Goal: Check status: Check status

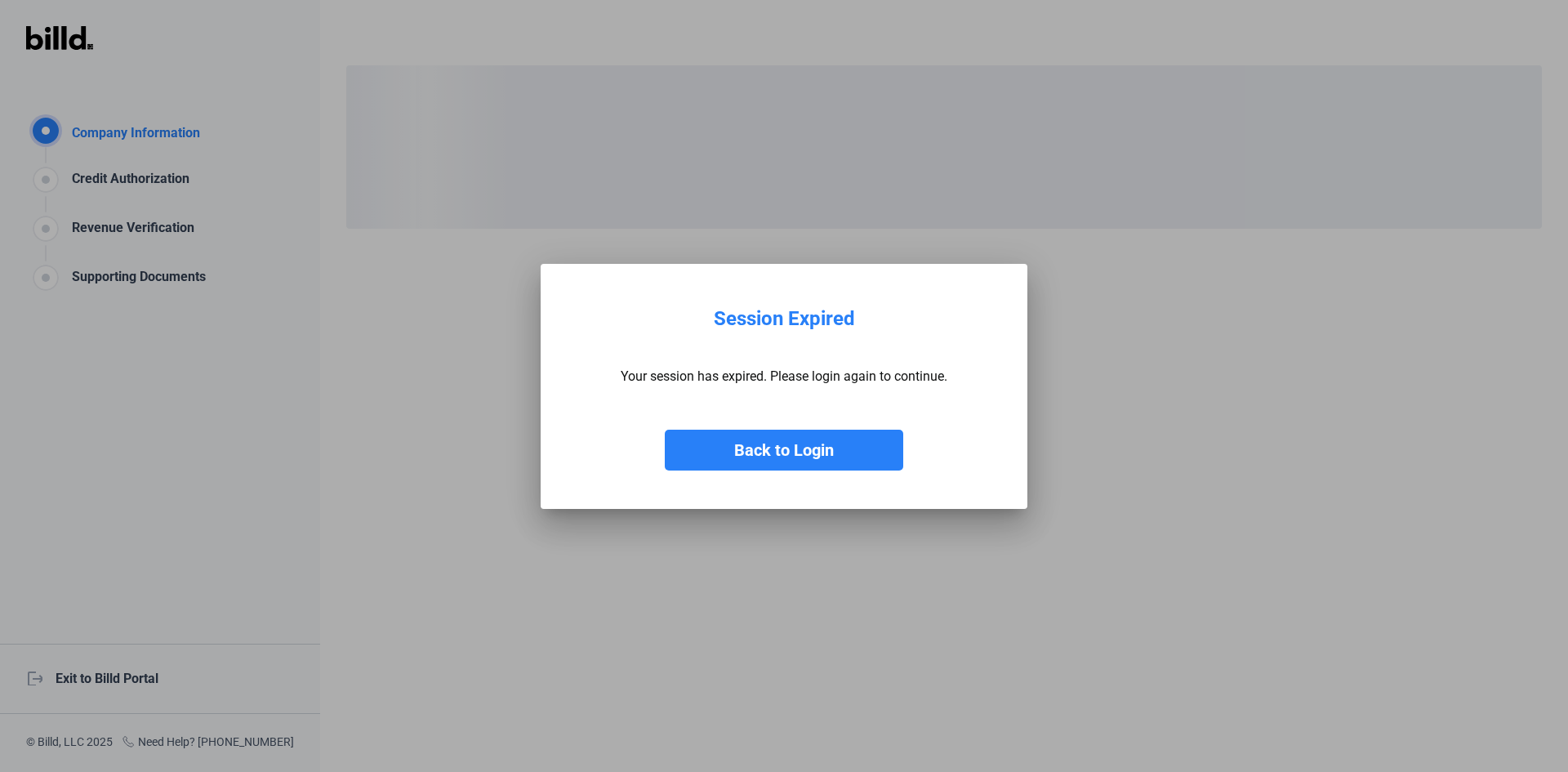
click at [814, 441] on button "Back to Login" at bounding box center [784, 451] width 238 height 41
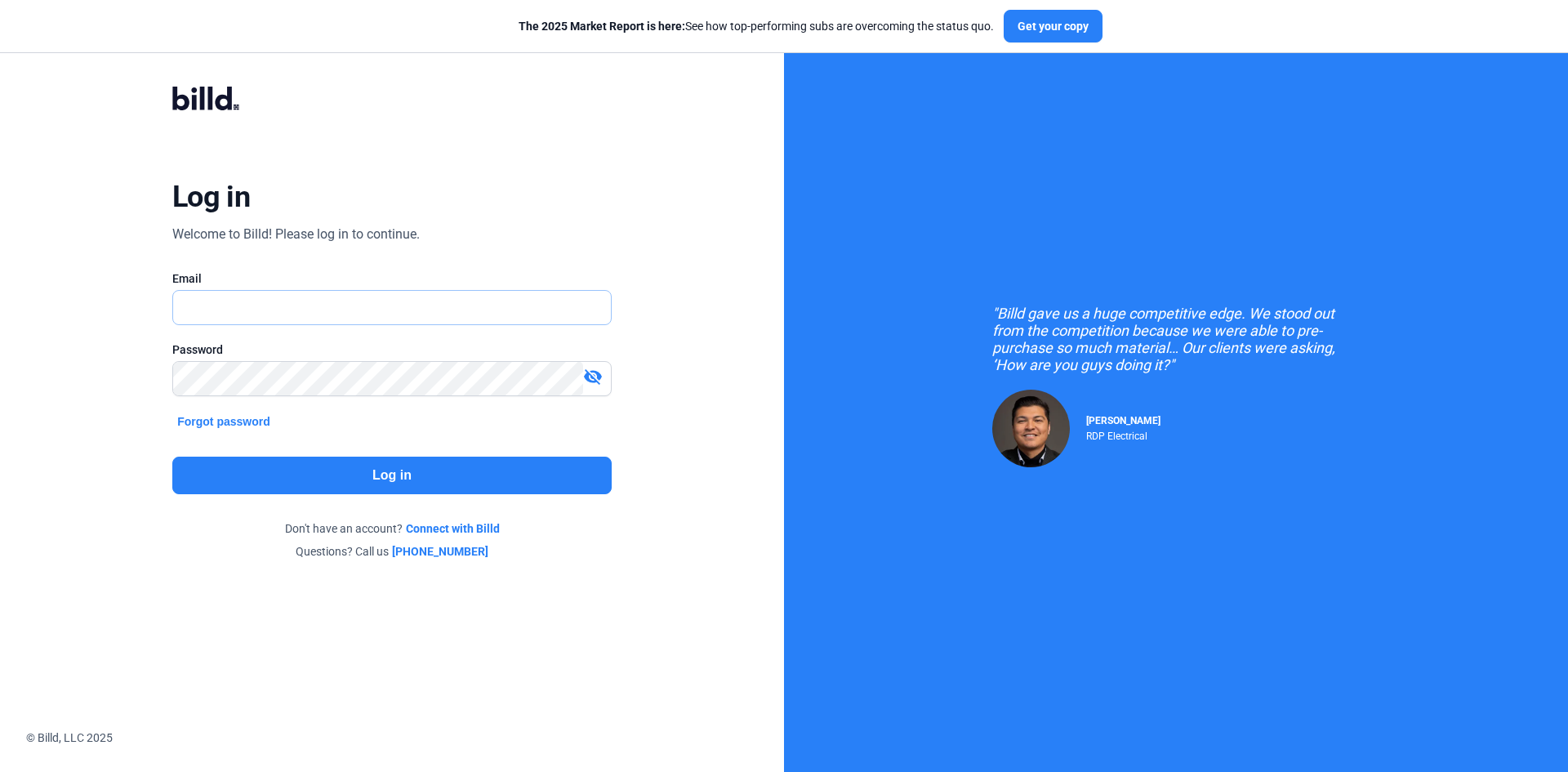
click at [229, 302] on input "text" at bounding box center [392, 308] width 438 height 34
drag, startPoint x: 417, startPoint y: 313, endPoint x: -113, endPoint y: 223, distance: 537.6
click at [0, 223] on html "We value your privacy We use cookies to enhance your browsing experience, serve…" at bounding box center [784, 386] width 1568 height 772
type input "[EMAIL_ADDRESS][DOMAIN_NAME]"
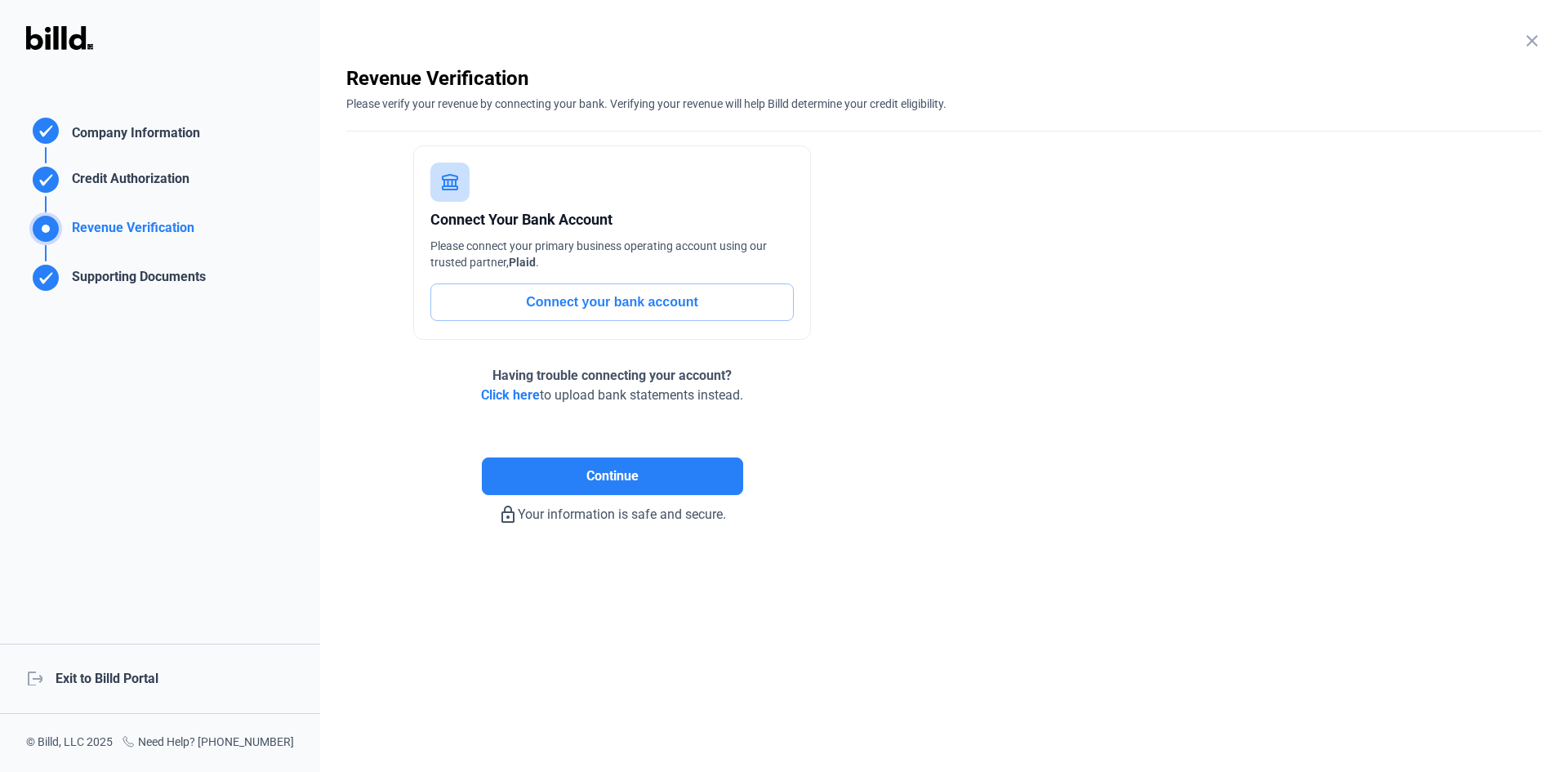
click at [151, 680] on div "logout Exit to Billd Portal" at bounding box center [160, 679] width 320 height 70
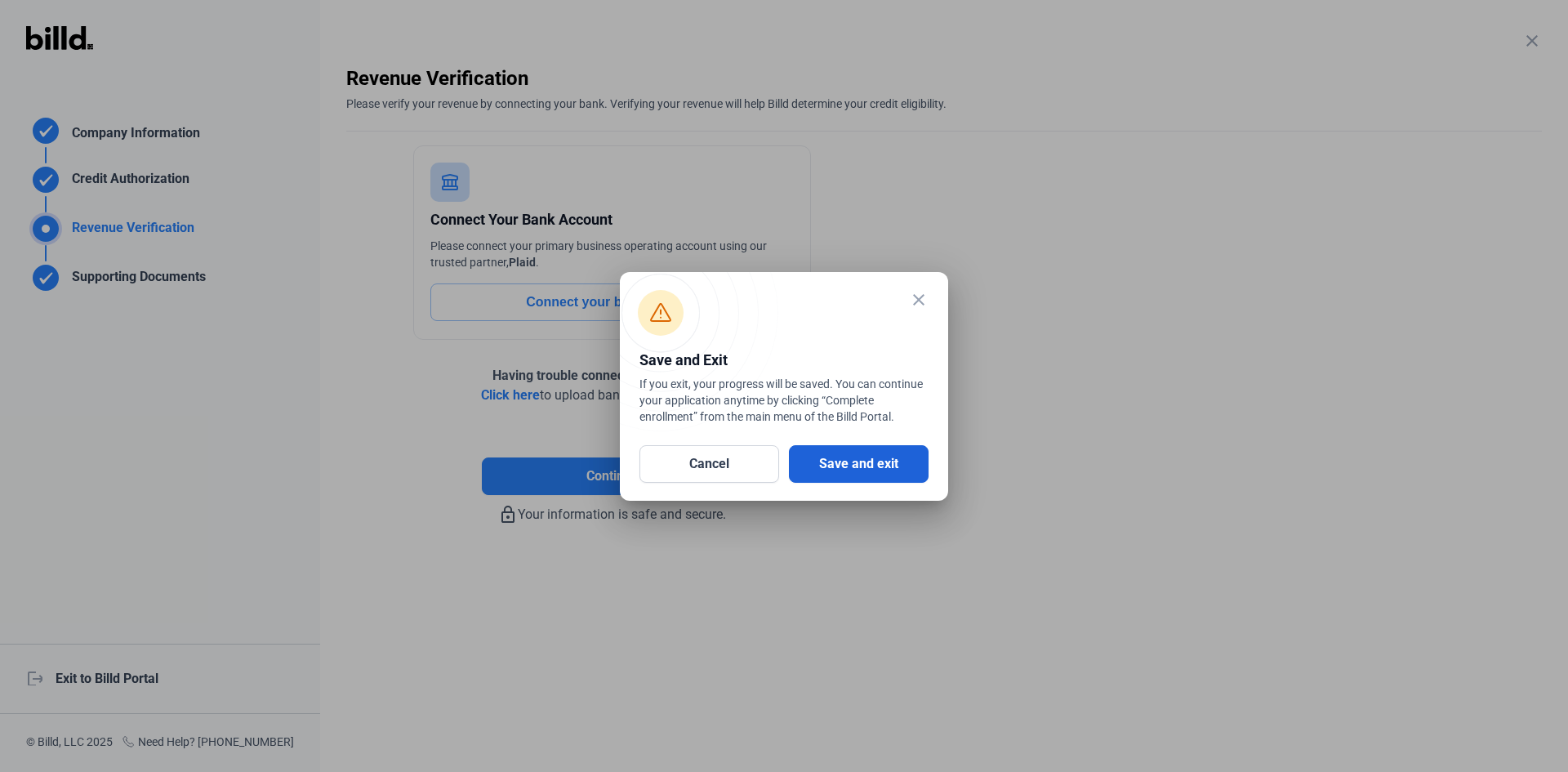
click at [876, 466] on button "Save and exit" at bounding box center [858, 464] width 140 height 37
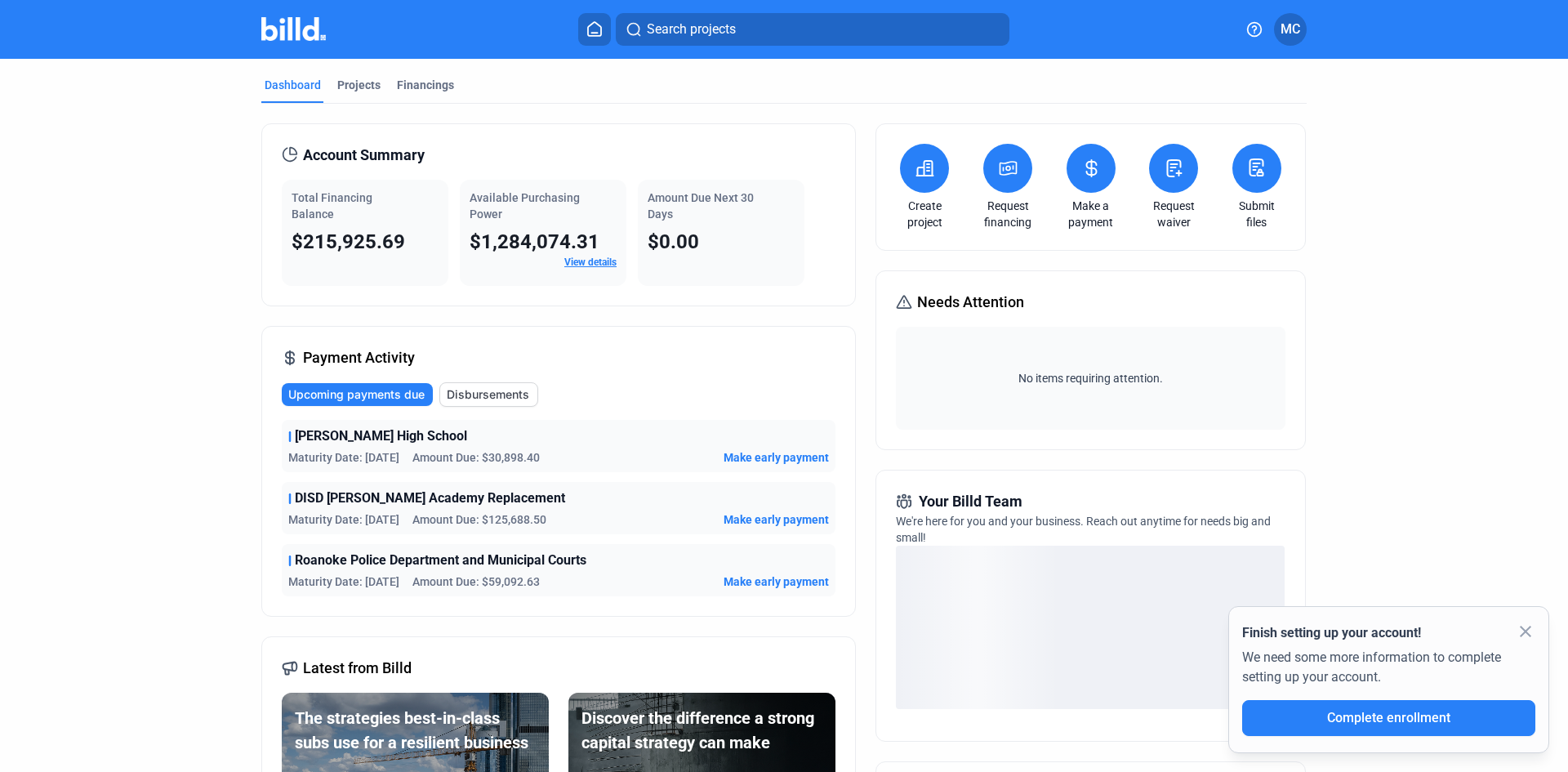
click at [1523, 623] on mat-icon "close" at bounding box center [1525, 631] width 20 height 20
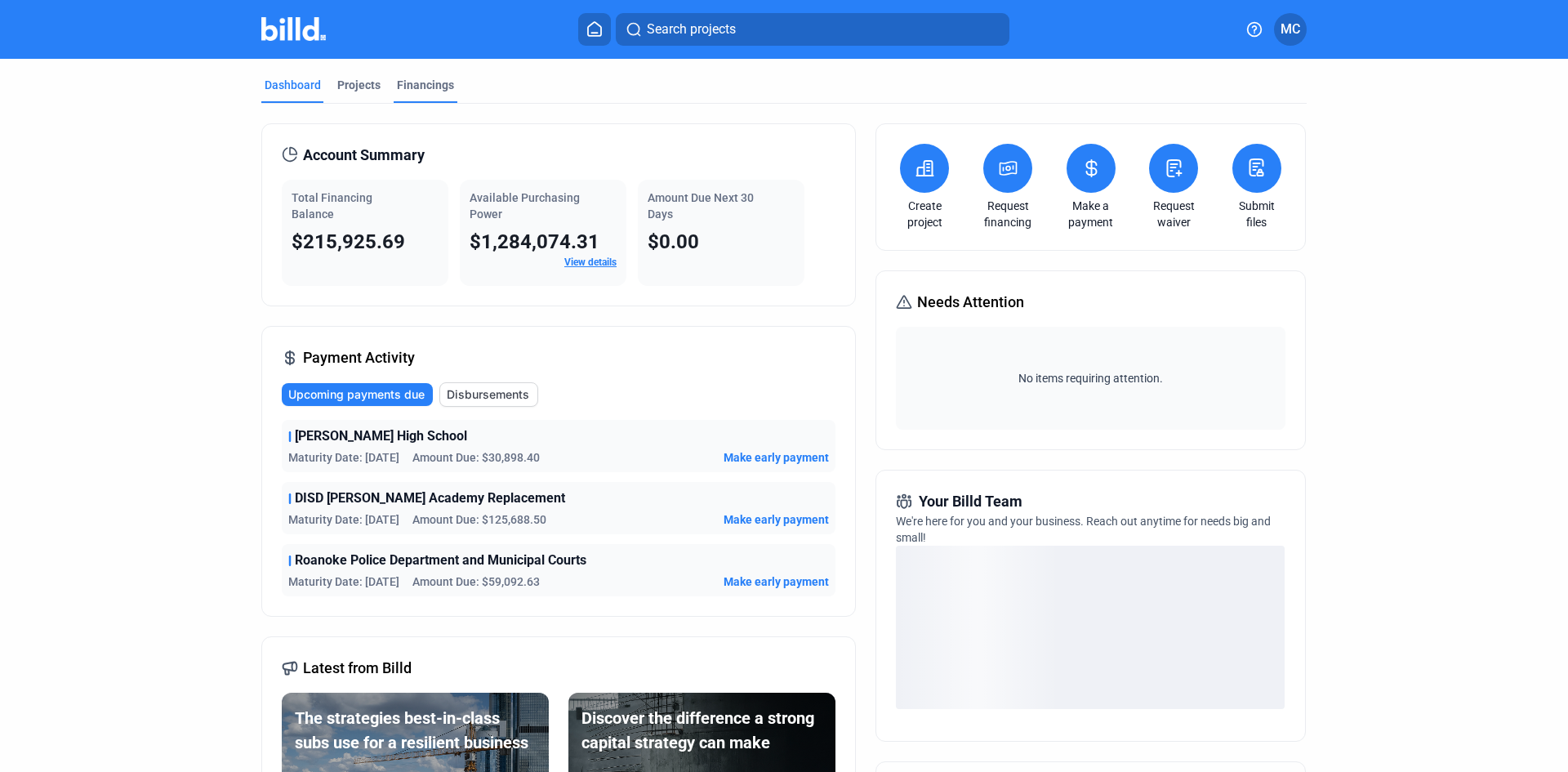
click at [411, 87] on div "Financings" at bounding box center [425, 85] width 57 height 16
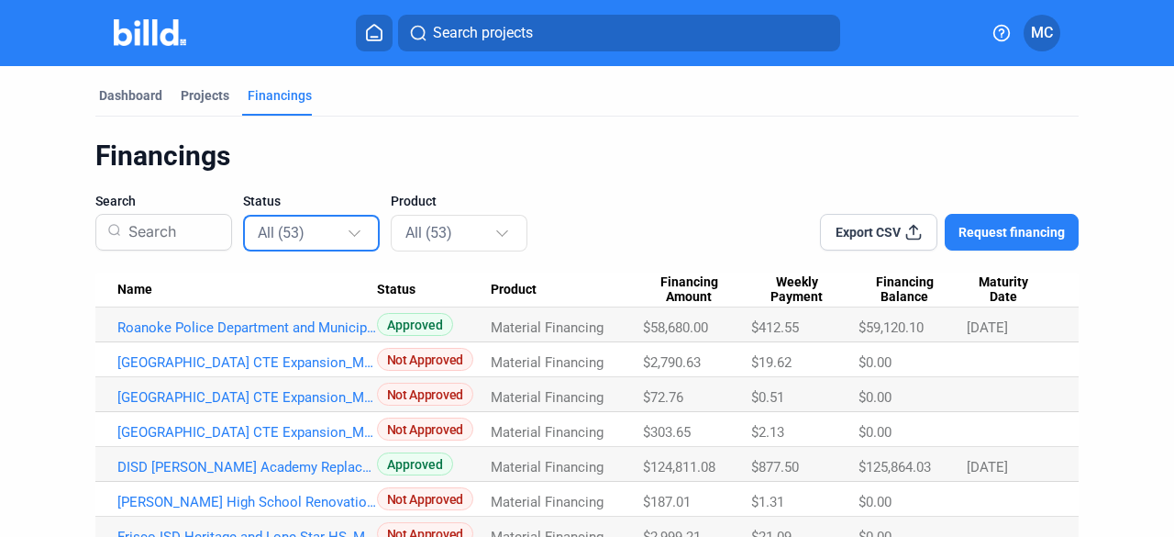
click at [365, 223] on div at bounding box center [357, 224] width 20 height 29
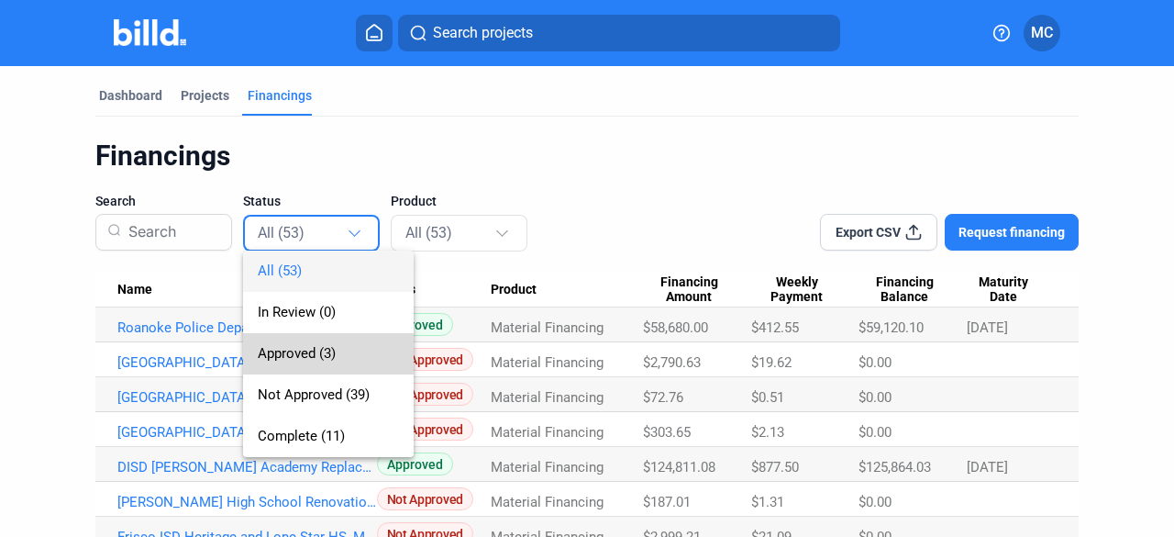
click at [306, 352] on span "Approved (3)" at bounding box center [297, 353] width 78 height 17
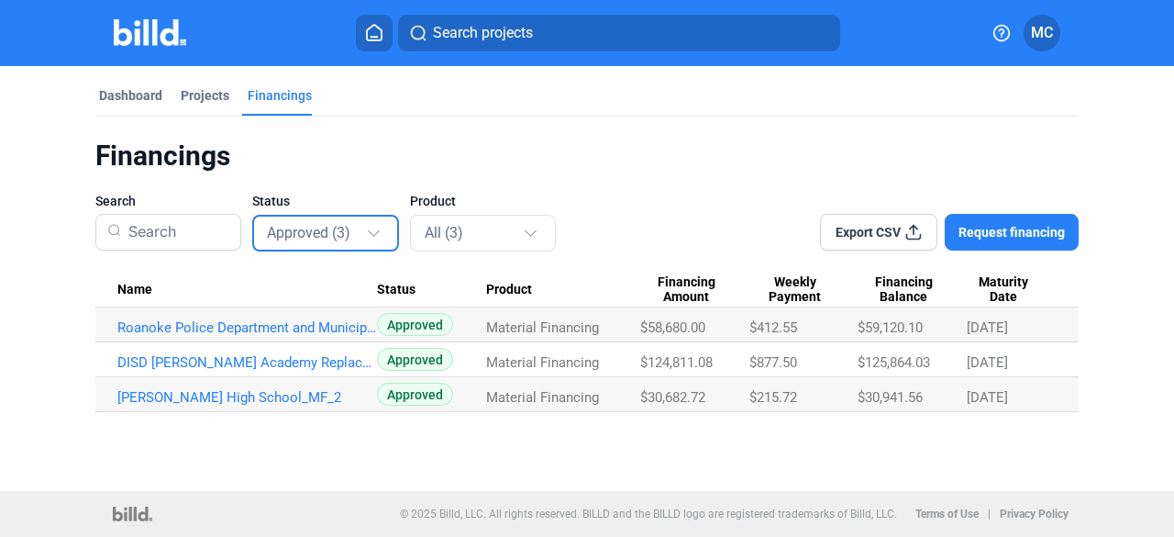
click at [380, 234] on div at bounding box center [376, 224] width 20 height 29
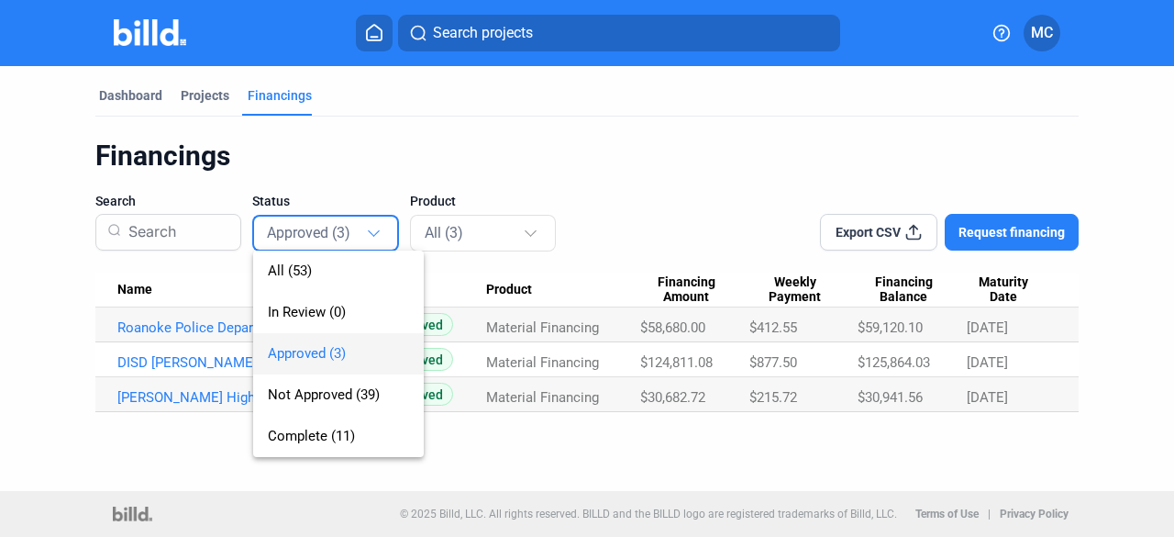
click at [813, 440] on div at bounding box center [587, 268] width 1174 height 537
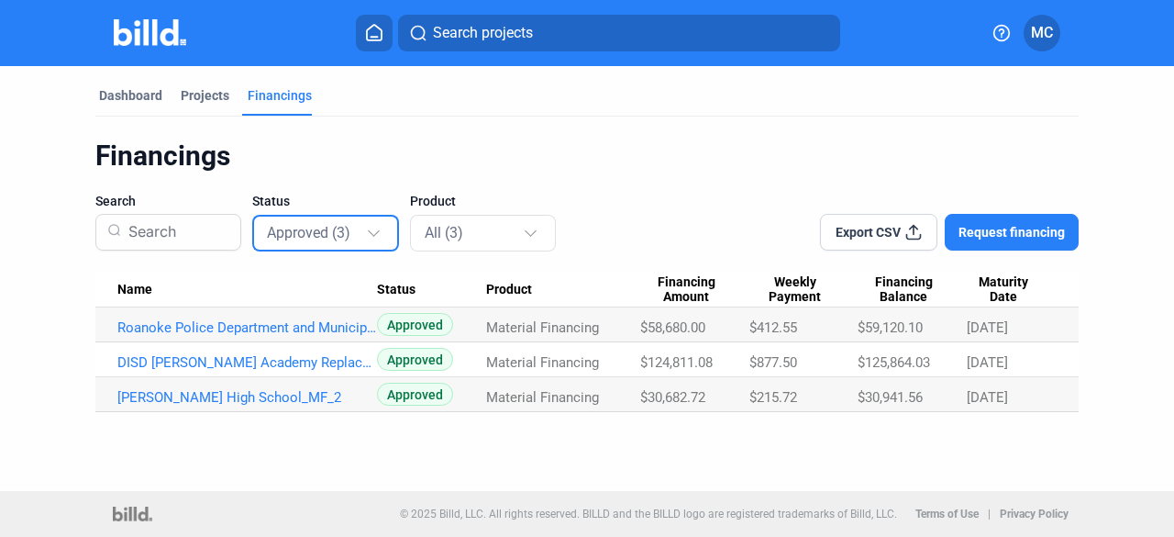
click at [367, 228] on div at bounding box center [376, 224] width 20 height 29
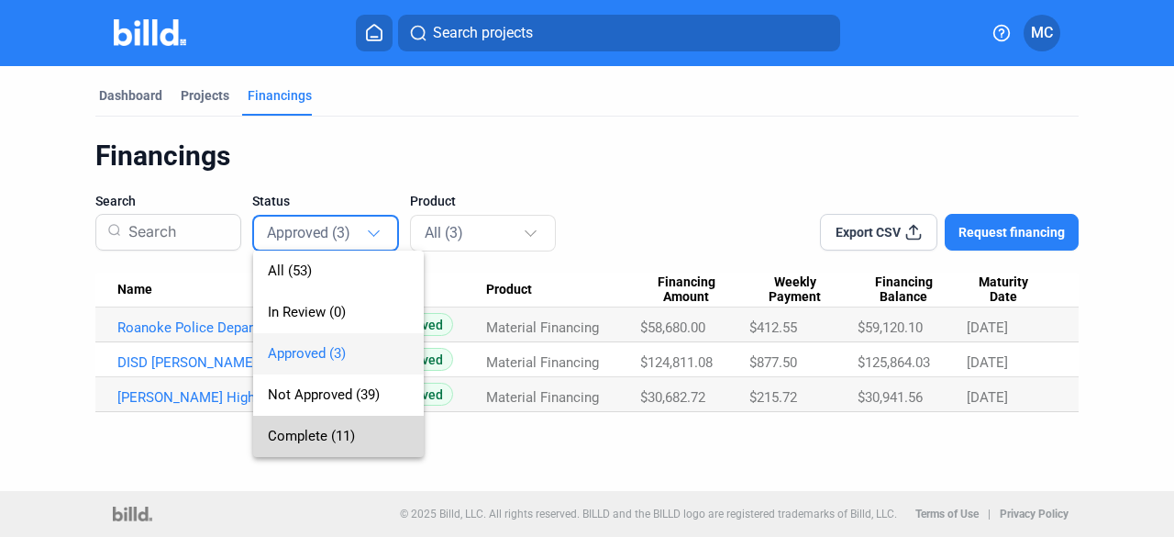
click at [294, 440] on span "Complete (11)" at bounding box center [311, 436] width 87 height 17
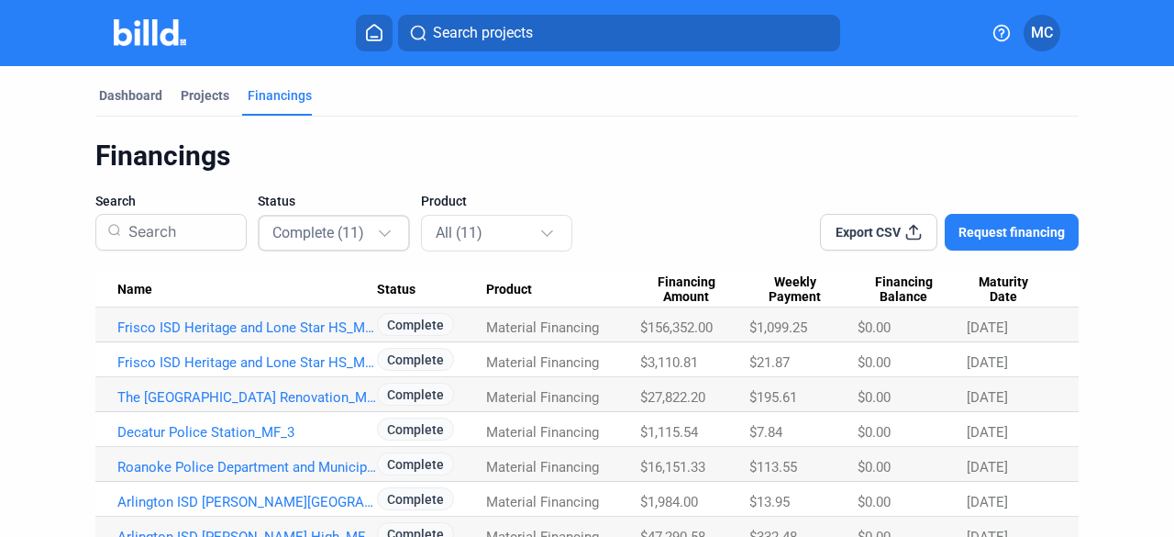
click at [299, 220] on div "Complete (11)" at bounding box center [325, 232] width 104 height 24
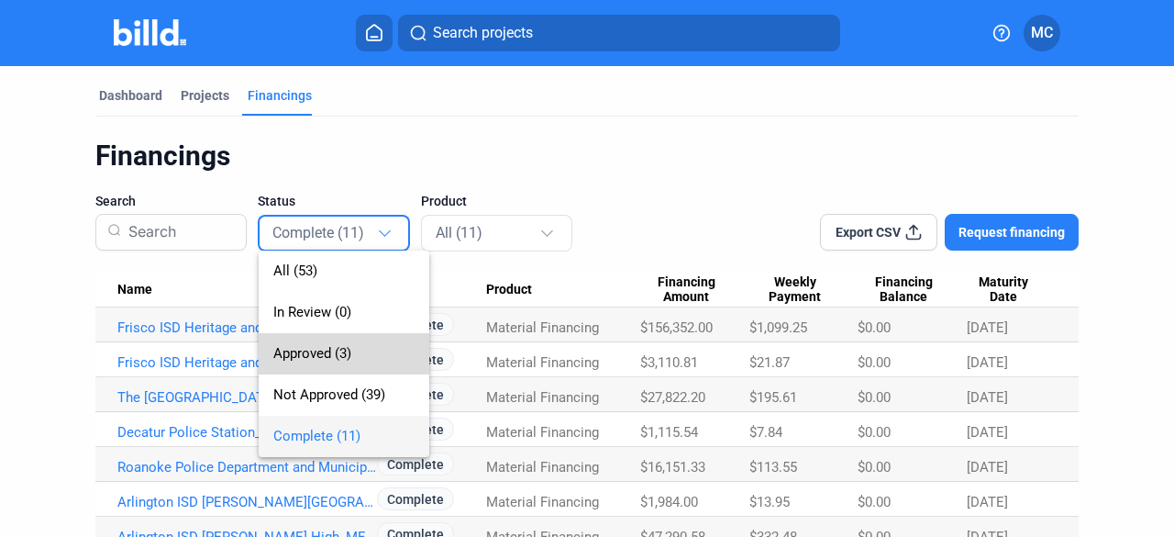
click at [316, 361] on span "Approved (3)" at bounding box center [312, 353] width 78 height 17
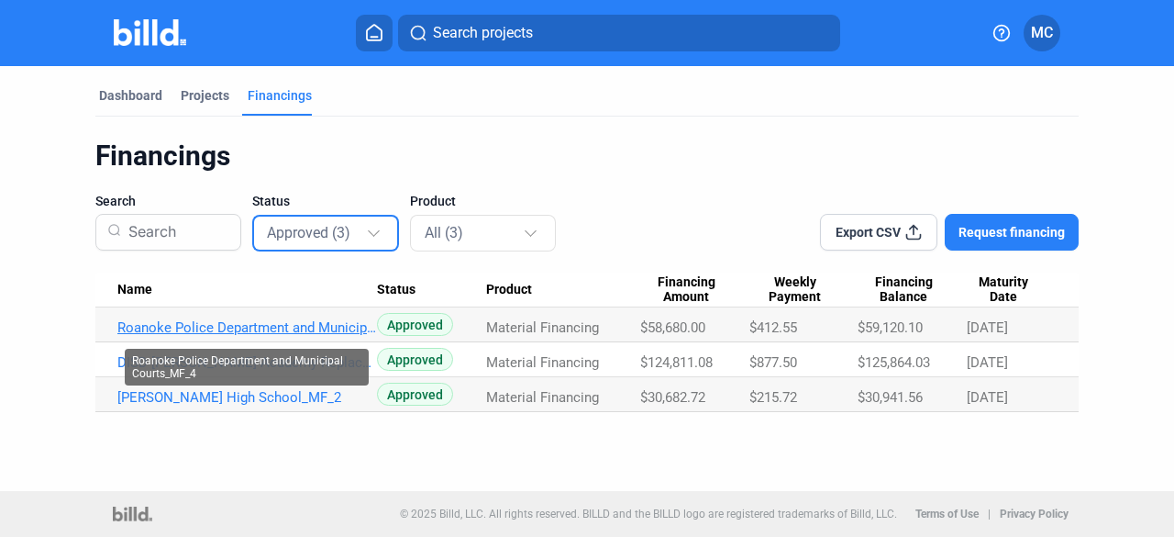
click at [195, 320] on link "Roanoke Police Department and Municipal Courts_MF_4" at bounding box center [247, 327] width 260 height 17
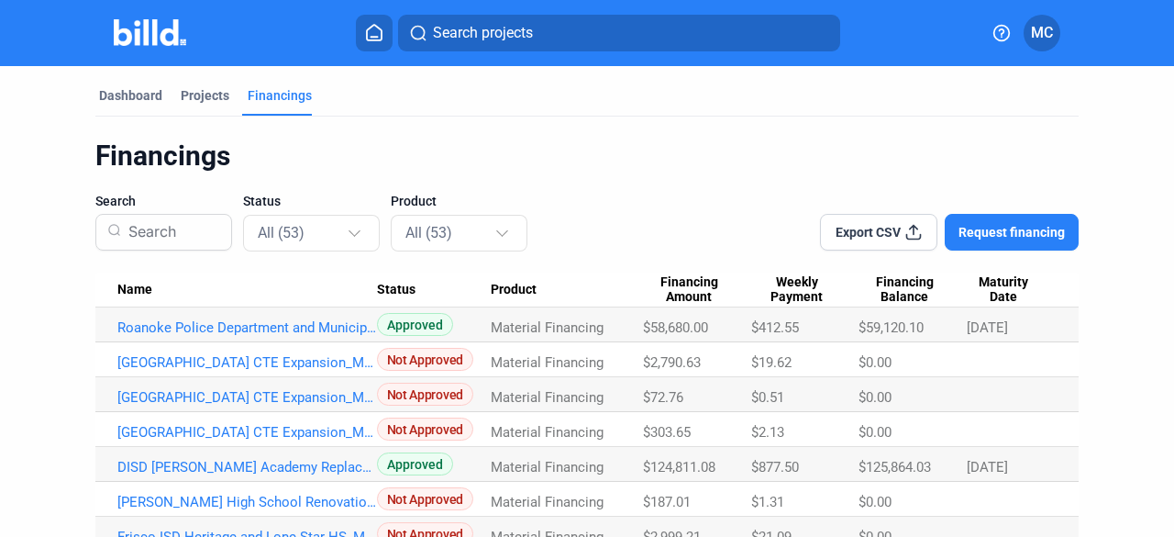
scroll to position [92, 0]
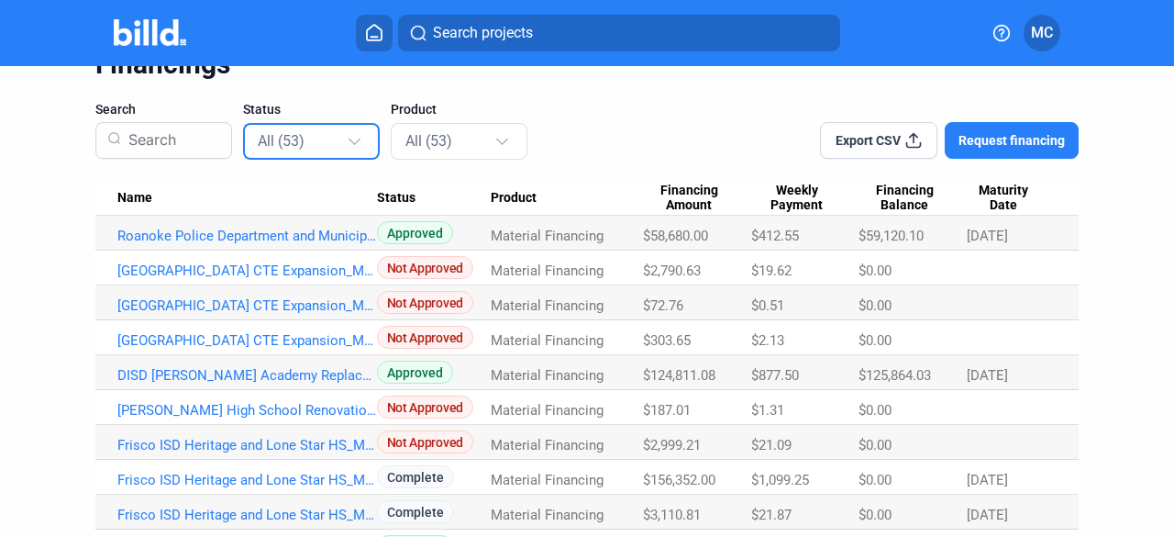
click at [348, 142] on div at bounding box center [357, 132] width 20 height 29
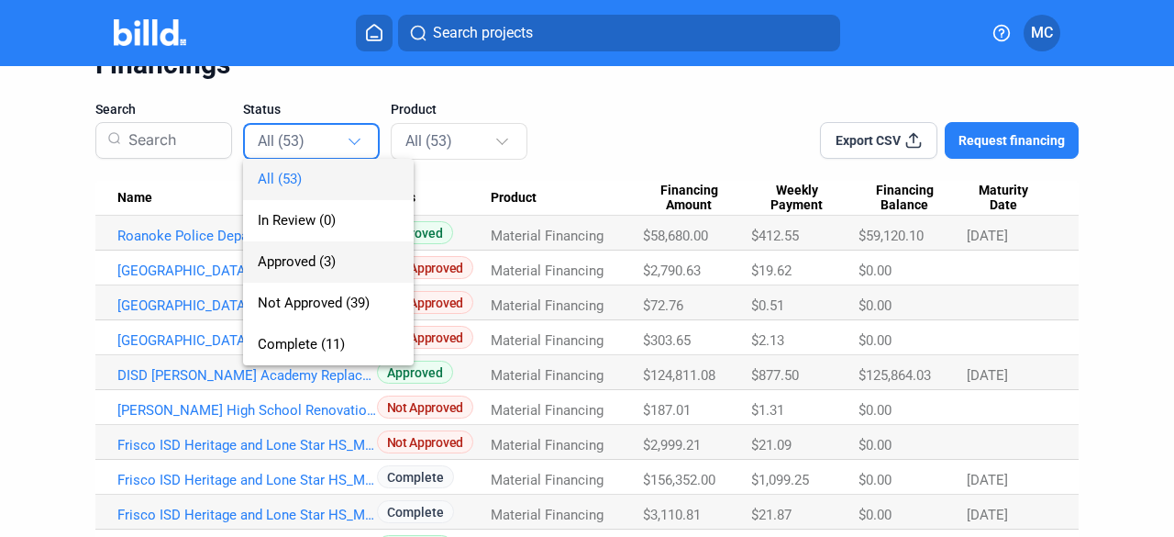
click at [301, 263] on span "Approved (3)" at bounding box center [297, 261] width 78 height 17
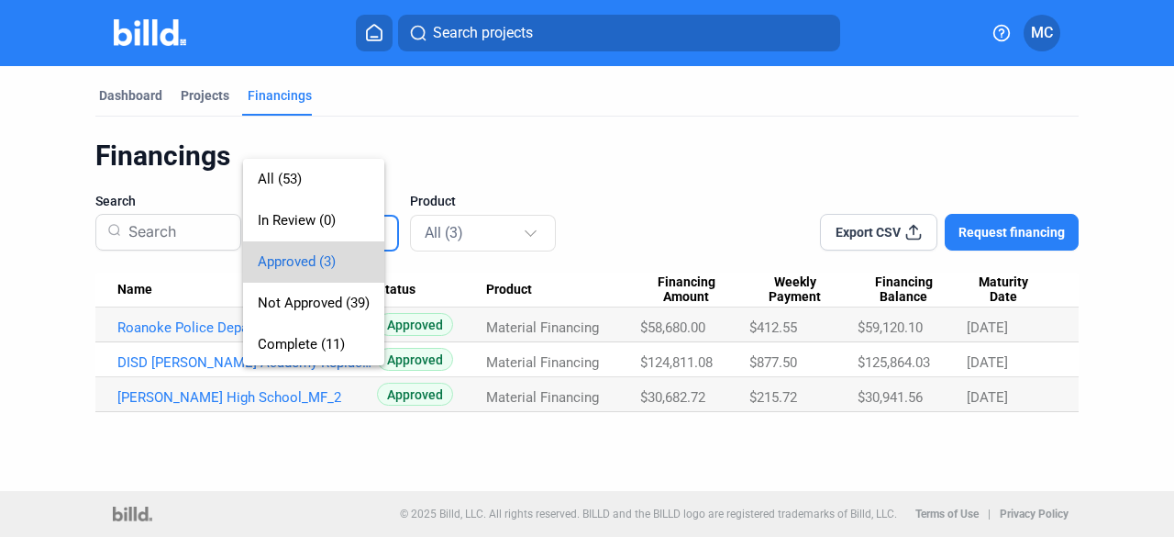
scroll to position [0, 0]
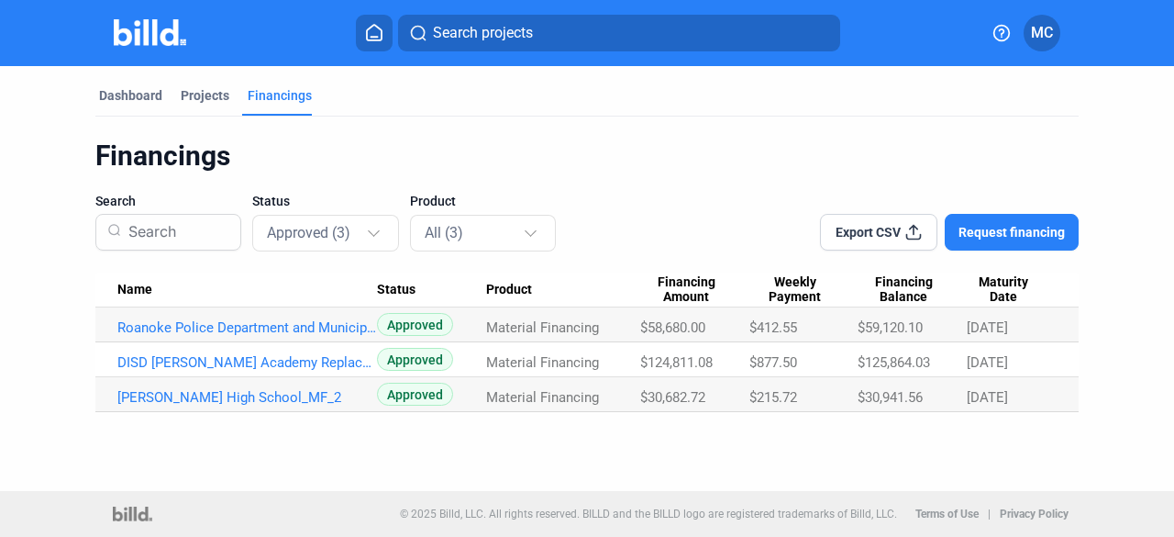
click at [853, 456] on div "Dashboard Projects Financings Financings Search Status Approved (3) Product All…" at bounding box center [587, 278] width 1174 height 425
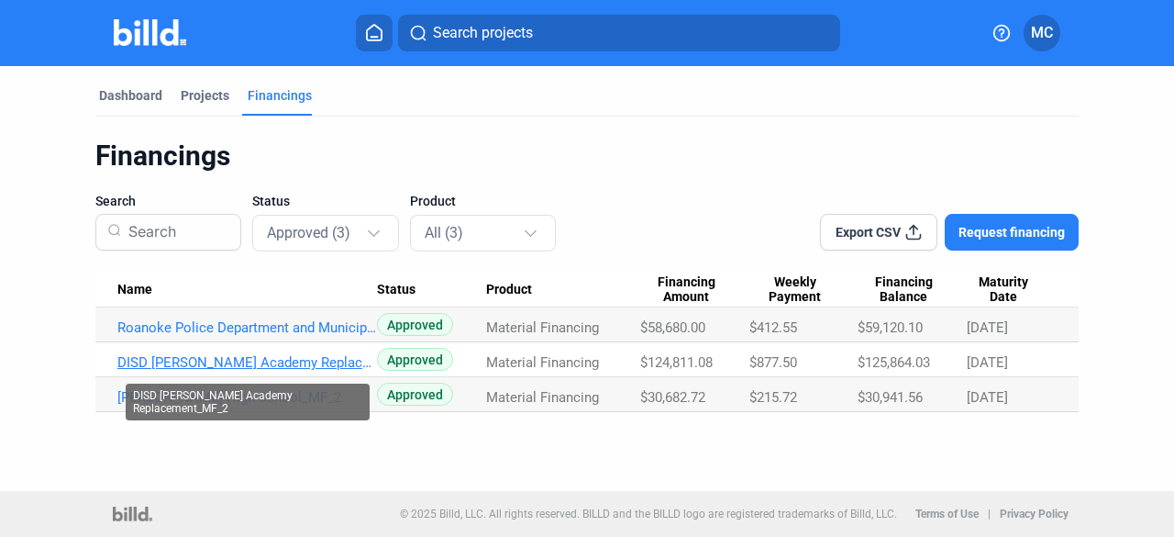
click at [228, 362] on link "DISD [PERSON_NAME] Academy Replacement_MF_2" at bounding box center [247, 362] width 260 height 17
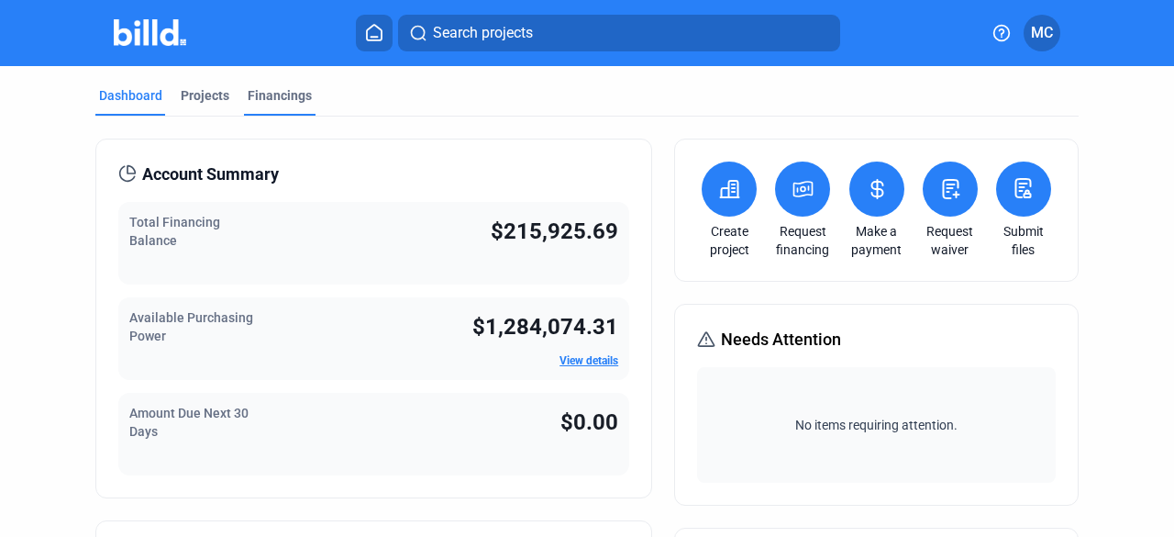
click at [264, 100] on div "Financings" at bounding box center [280, 95] width 64 height 18
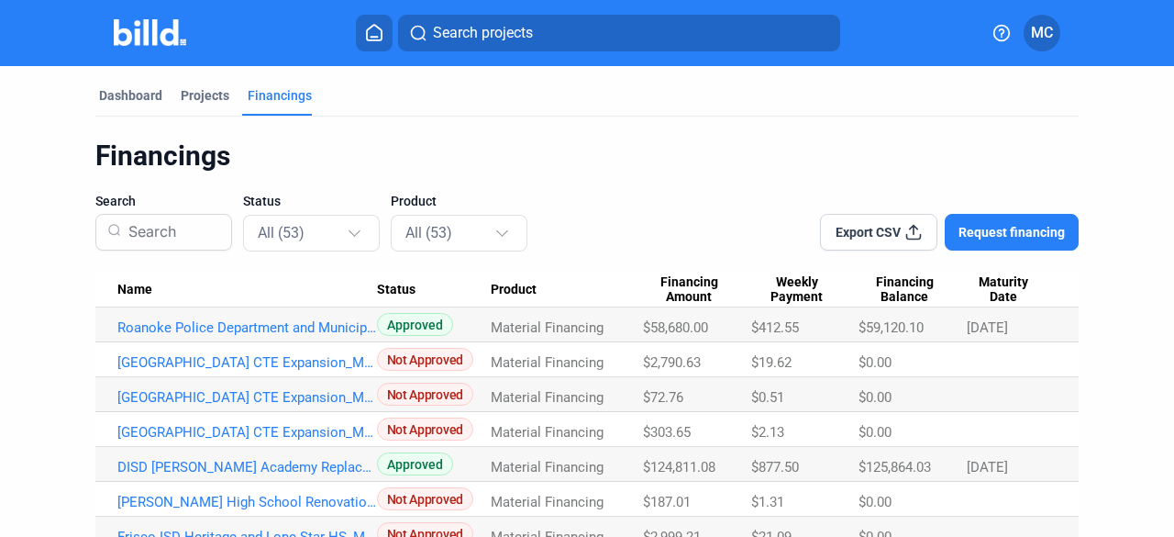
scroll to position [92, 0]
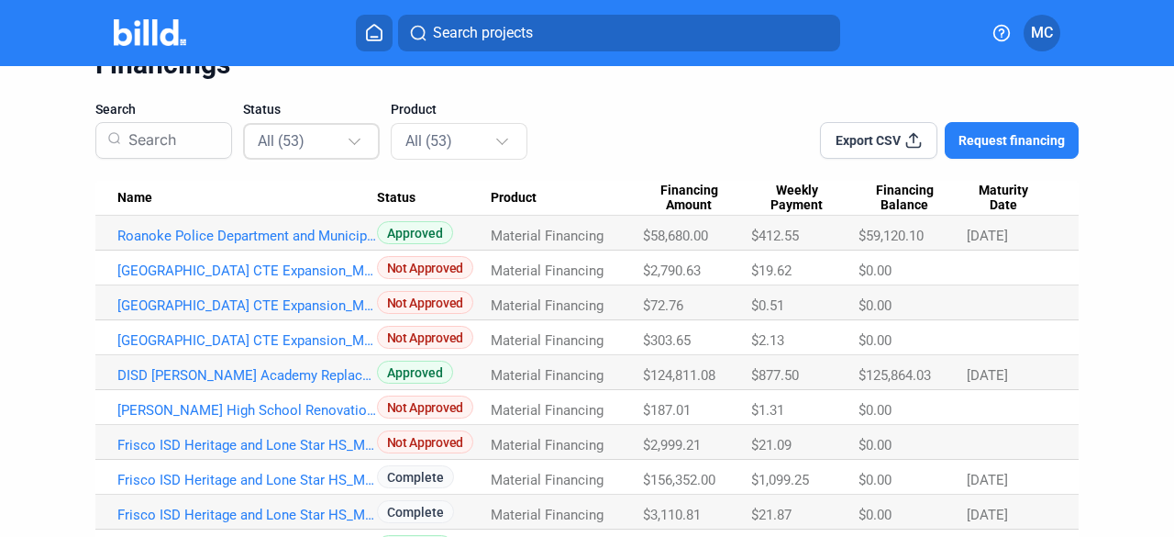
click at [358, 142] on div at bounding box center [357, 132] width 20 height 29
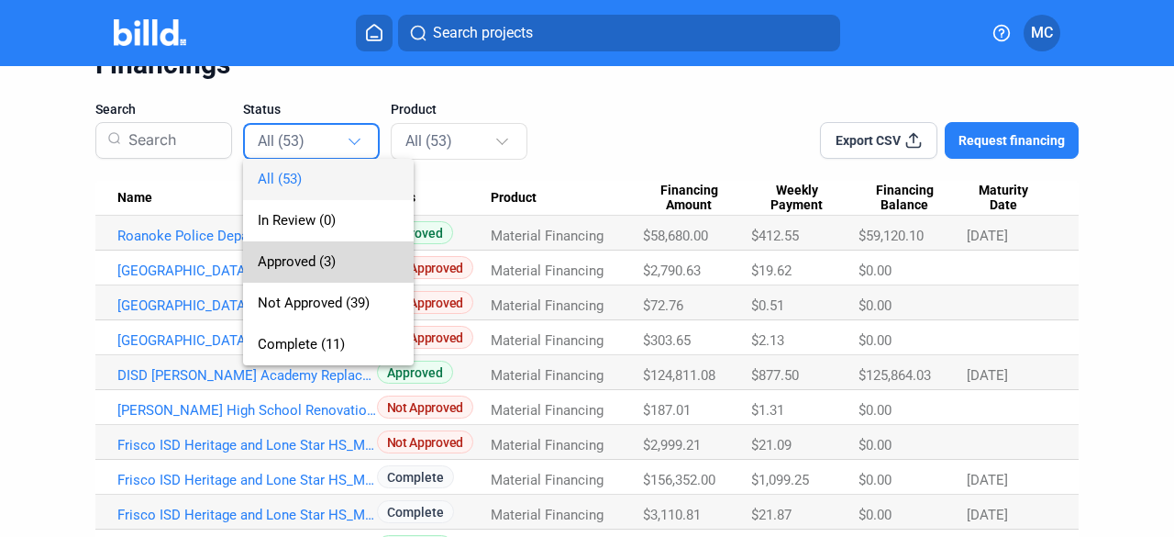
click at [303, 257] on span "Approved (3)" at bounding box center [297, 261] width 78 height 17
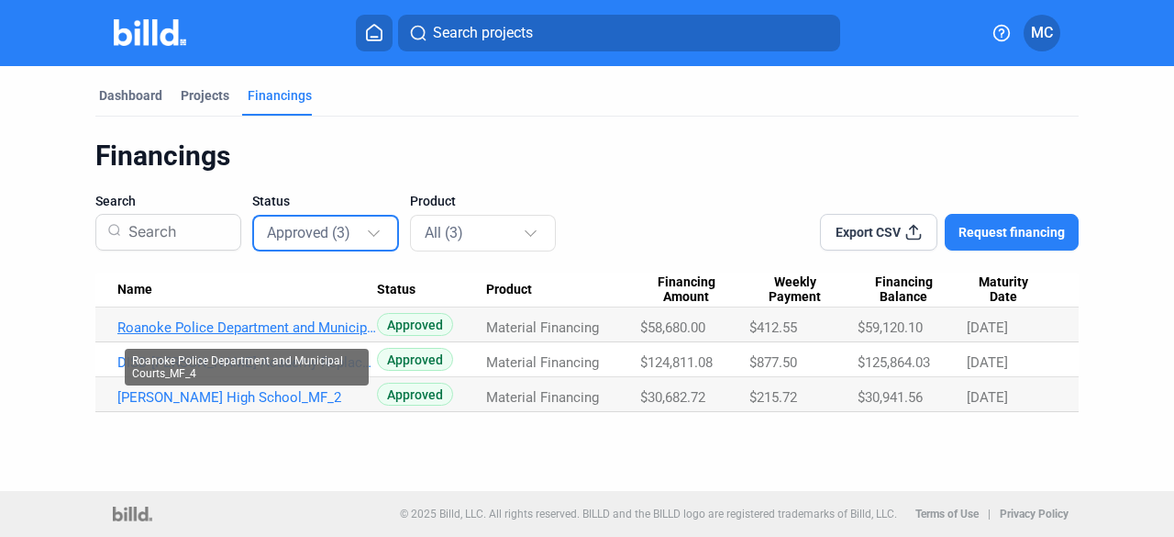
click at [261, 330] on link "Roanoke Police Department and Municipal Courts_MF_4" at bounding box center [247, 327] width 260 height 17
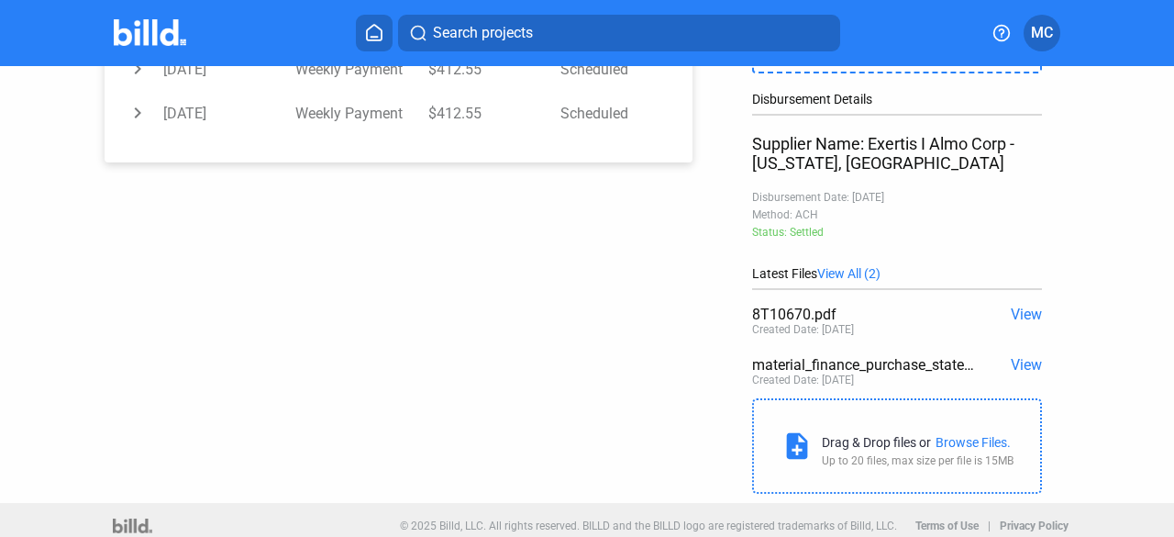
scroll to position [430, 0]
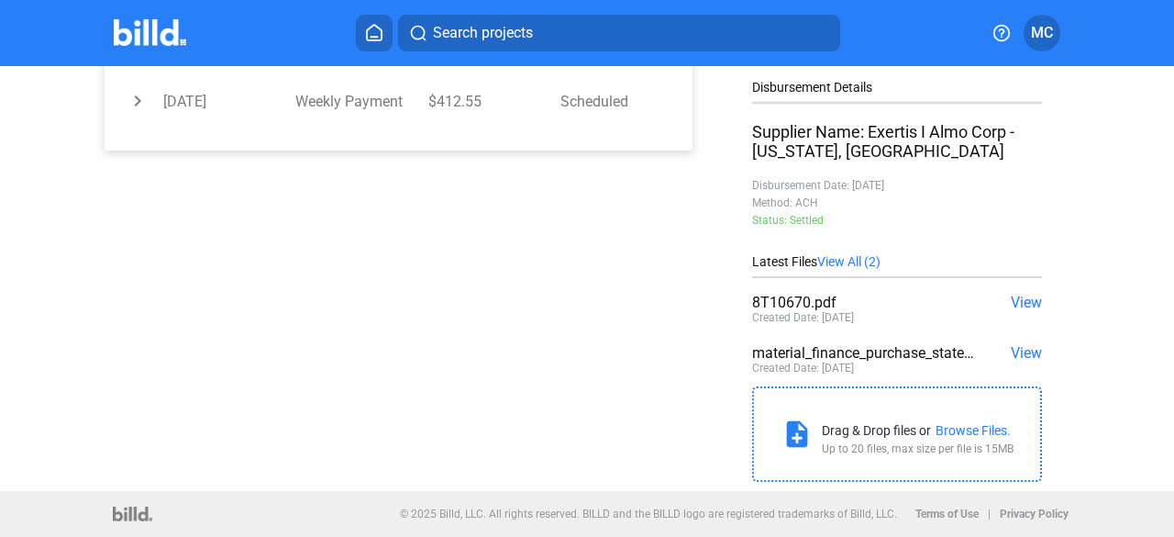
click at [1017, 302] on span "View" at bounding box center [1026, 302] width 31 height 17
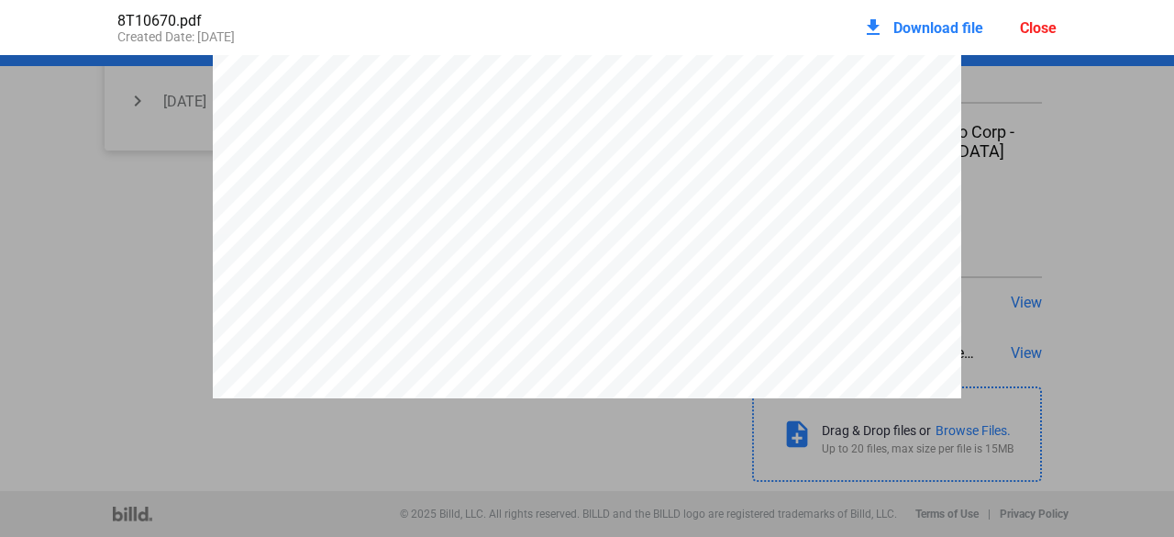
scroll to position [92, 0]
click at [1046, 335] on div "INVOICE 8T10670 Sold To Infinity Sound Ltd. [STREET_ADDRESS][PERSON_NAME] Finan…" at bounding box center [587, 448] width 1174 height 969
click at [83, 173] on div "INVOICE 8T10670 Sold To Infinity Sound Ltd. [STREET_ADDRESS][PERSON_NAME] Finan…" at bounding box center [587, 540] width 1174 height 969
click at [1033, 34] on div "Close" at bounding box center [1038, 27] width 37 height 17
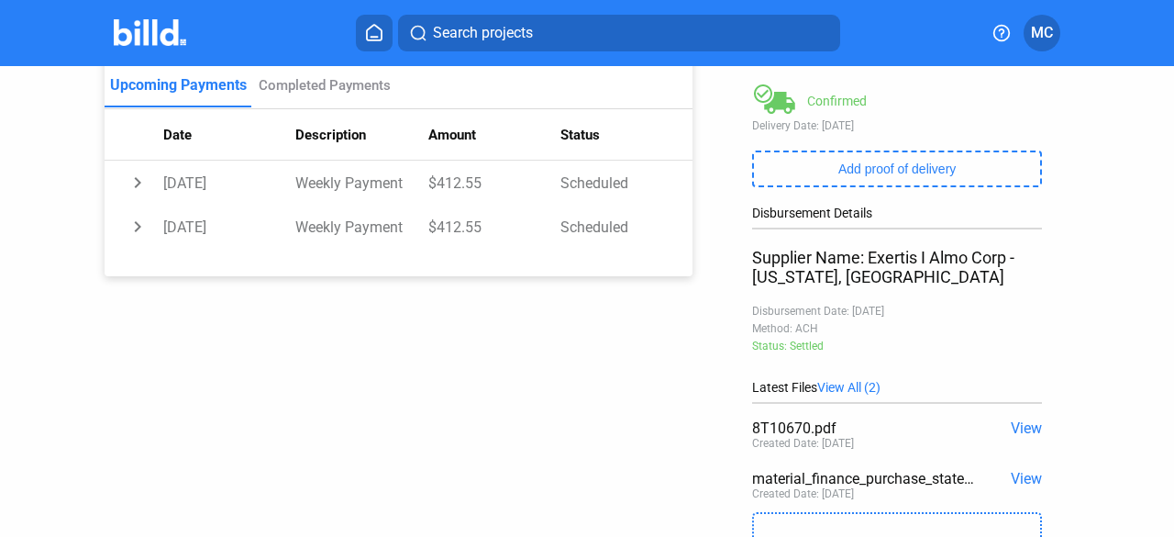
scroll to position [430, 0]
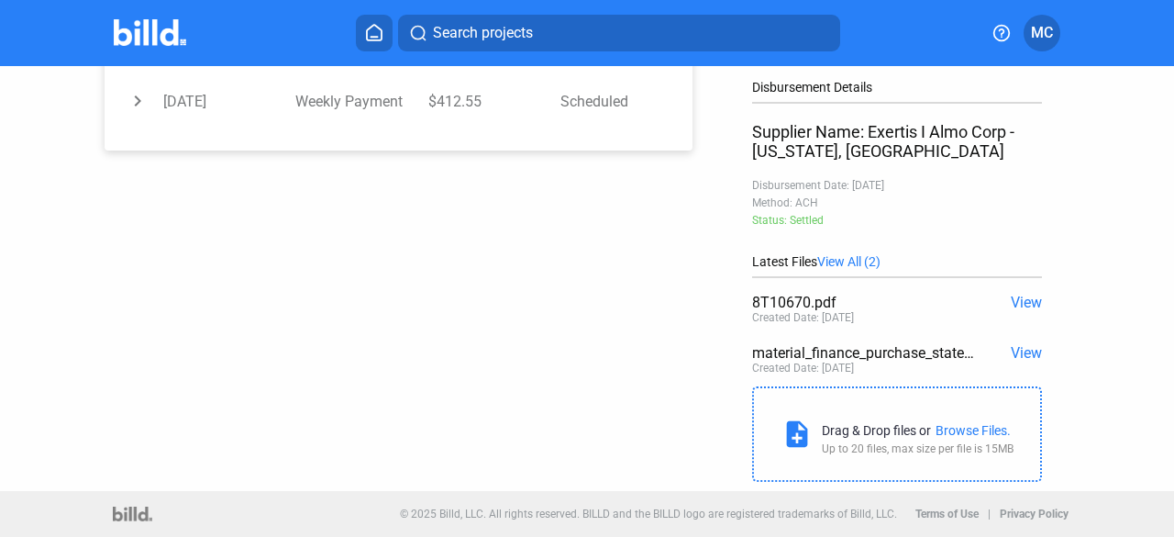
click at [799, 305] on div "8T10670.pdf" at bounding box center [868, 302] width 232 height 17
click at [1024, 300] on span "View" at bounding box center [1026, 302] width 31 height 17
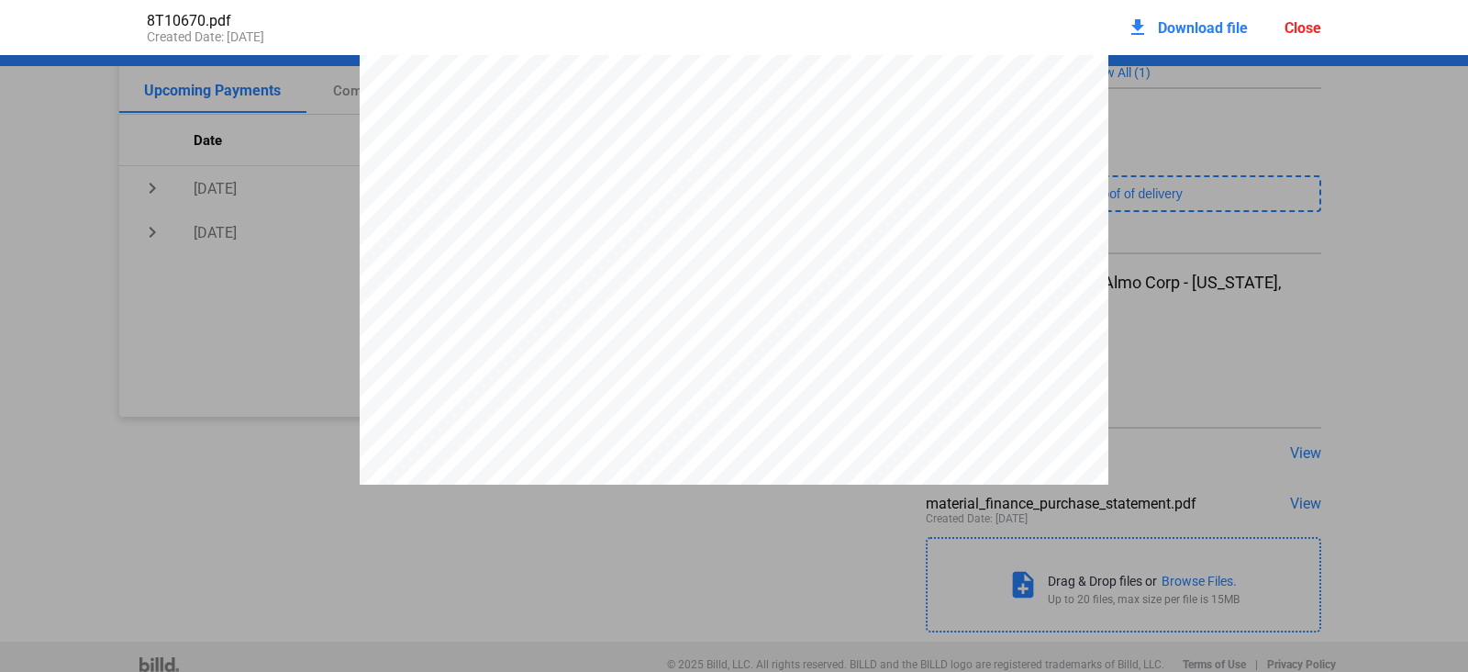
scroll to position [8, 0]
click at [1406, 251] on div "INVOICE 8T10670 Sold To Infinity Sound Ltd. [STREET_ADDRESS][PERSON_NAME] Finan…" at bounding box center [734, 532] width 1468 height 969
click at [9, 320] on div "INVOICE 8T10670 Sold To Infinity Sound Ltd. [STREET_ADDRESS][PERSON_NAME] Finan…" at bounding box center [734, 532] width 1468 height 969
click at [1308, 37] on div "download Download file Close" at bounding box center [1224, 27] width 195 height 40
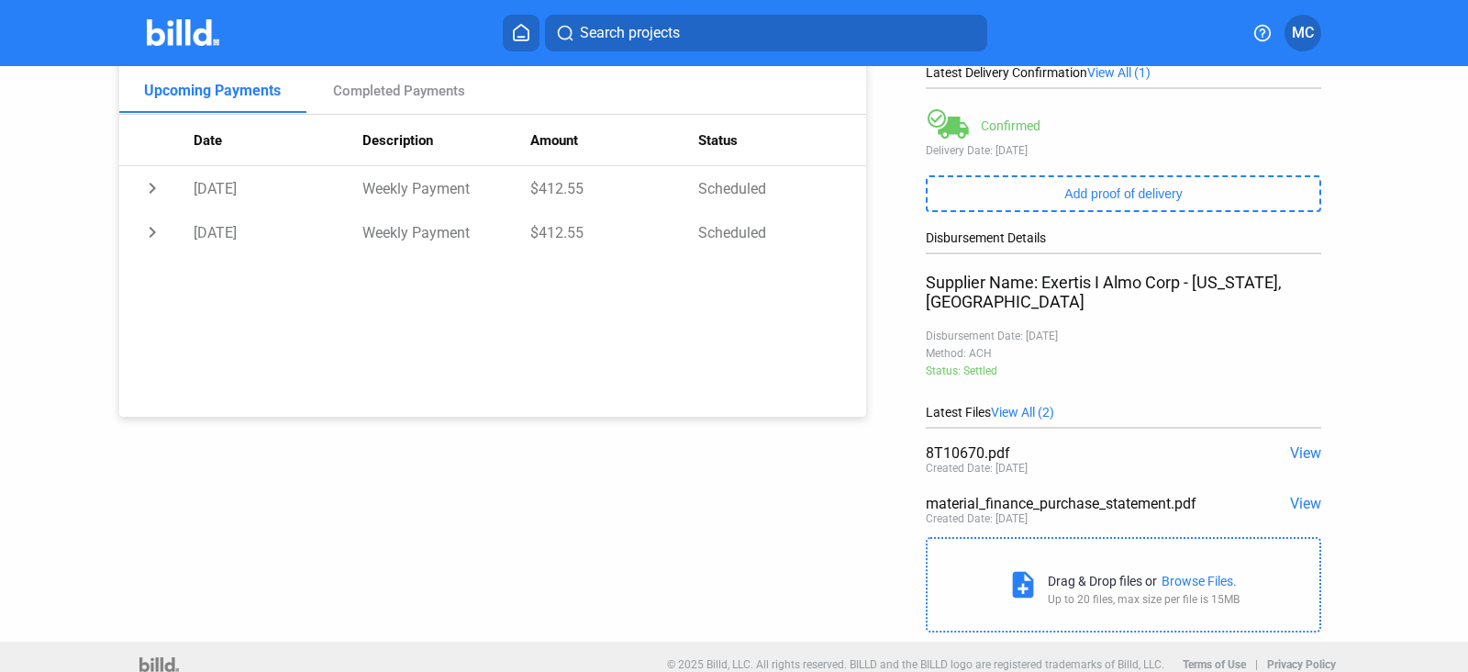
scroll to position [161, 0]
